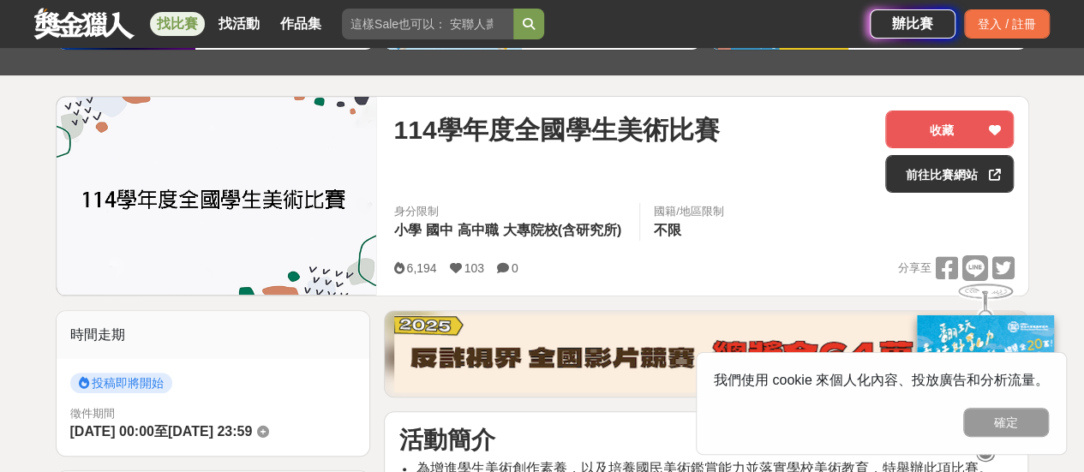
scroll to position [86, 0]
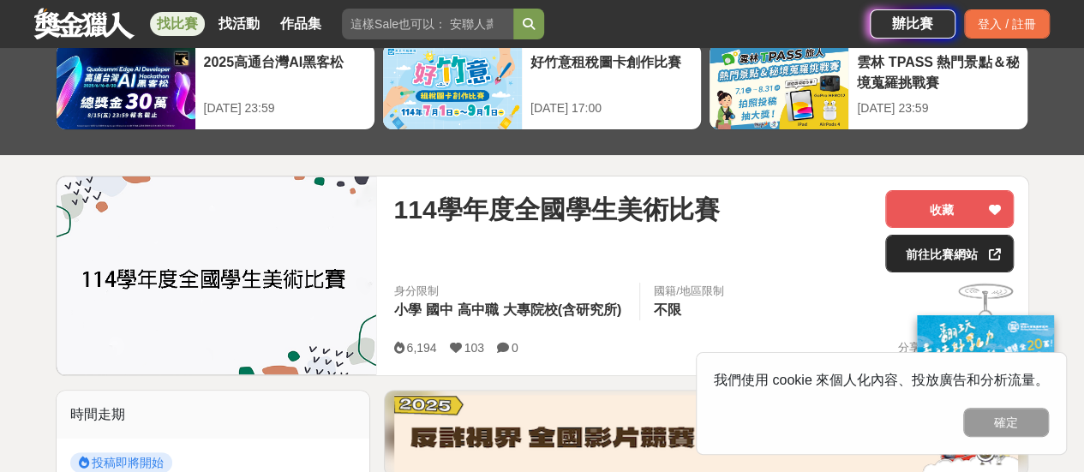
click at [957, 252] on link "前往比賽網站" at bounding box center [950, 254] width 129 height 38
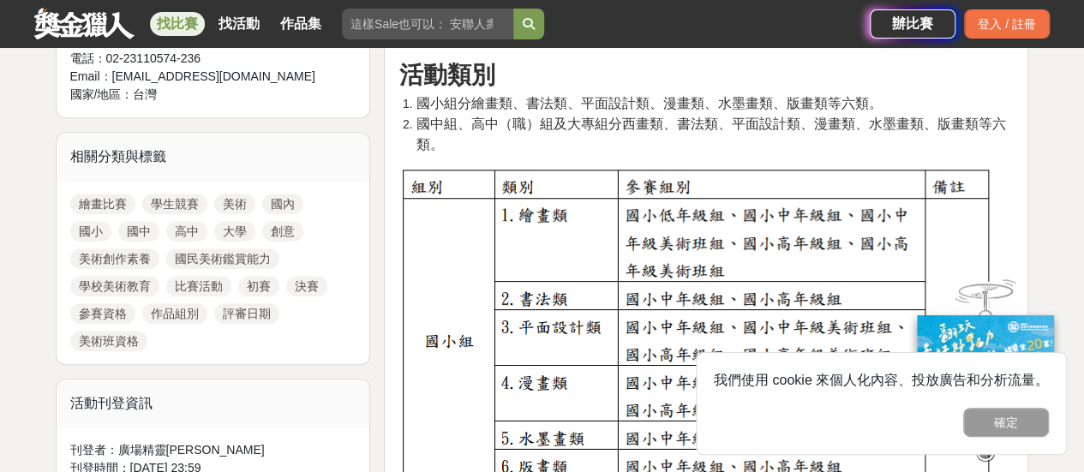
scroll to position [686, 0]
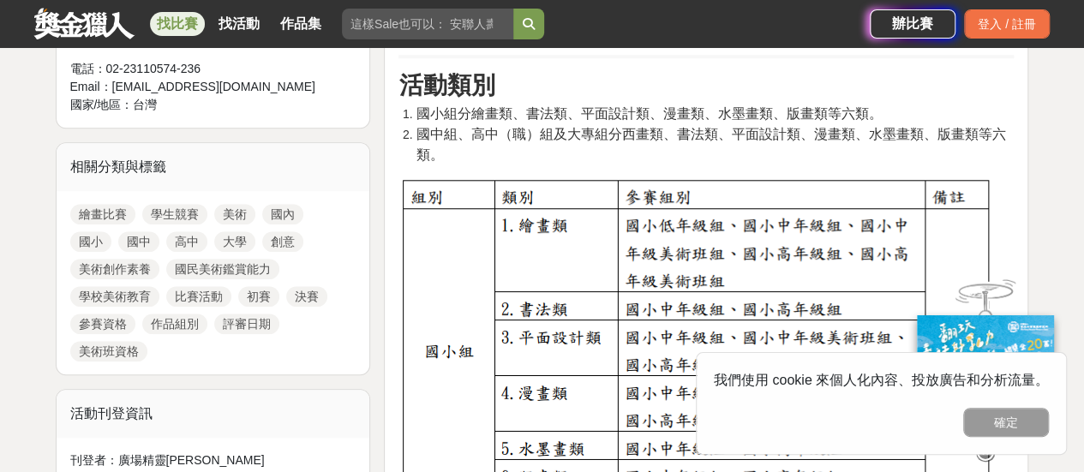
click at [81, 232] on link "國小" at bounding box center [90, 241] width 41 height 21
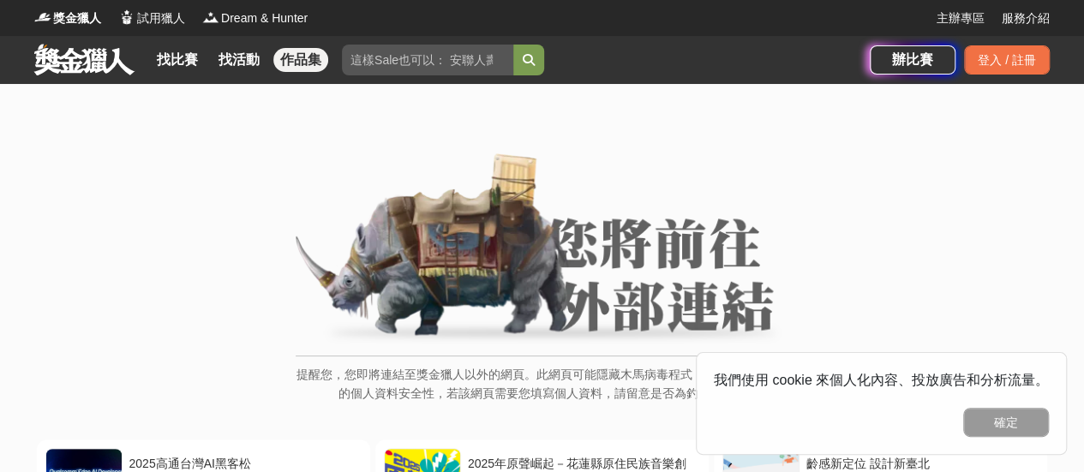
click at [291, 59] on link "作品集" at bounding box center [300, 60] width 55 height 24
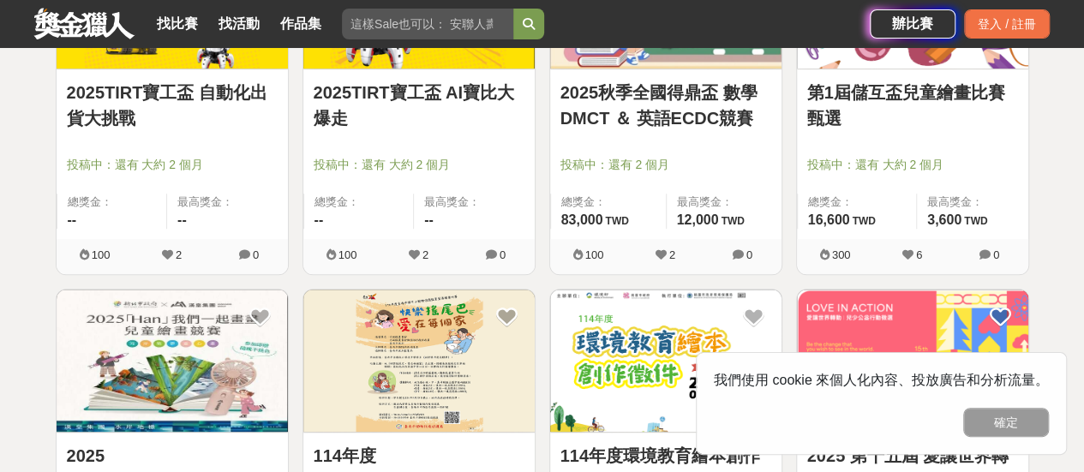
scroll to position [343, 0]
